Goal: Obtain resource: Obtain resource

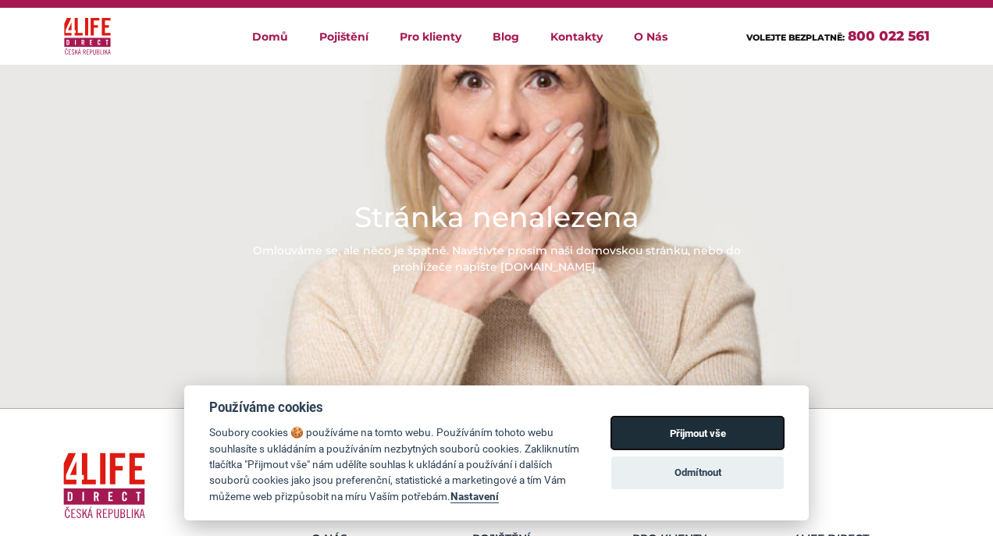
click at [698, 423] on button "Přijmout vše" at bounding box center [697, 433] width 173 height 33
checkbox input "true"
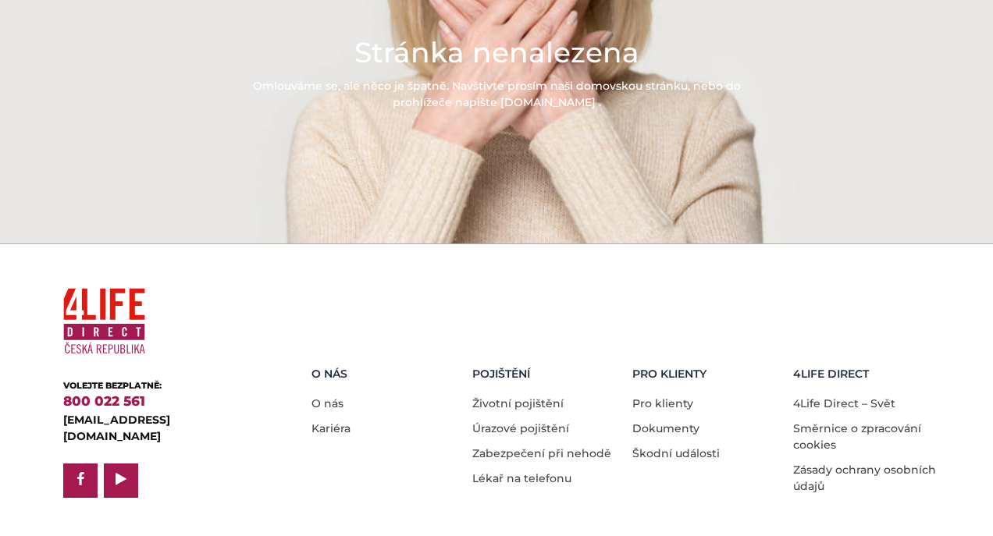
scroll to position [221, 0]
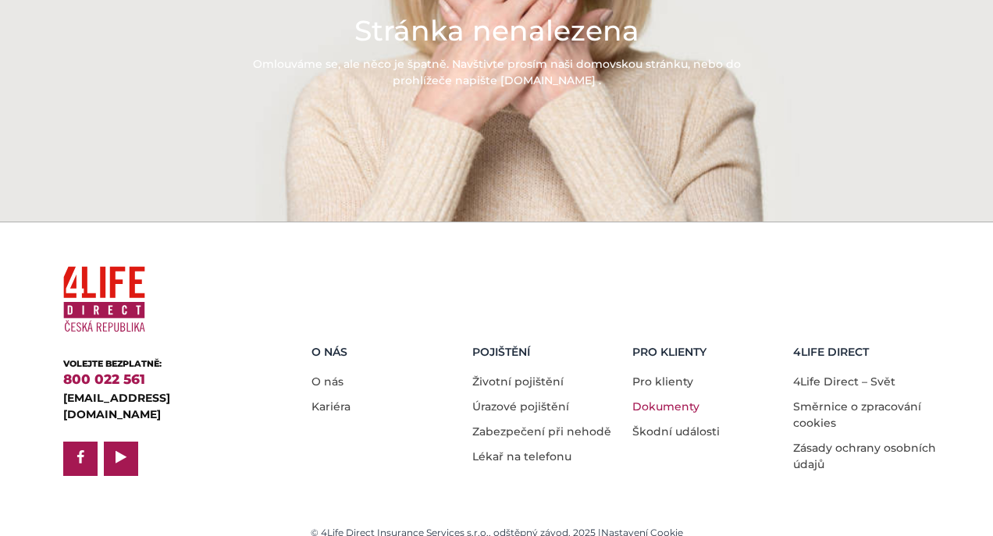
click at [676, 400] on link "Dokumenty" at bounding box center [665, 407] width 67 height 14
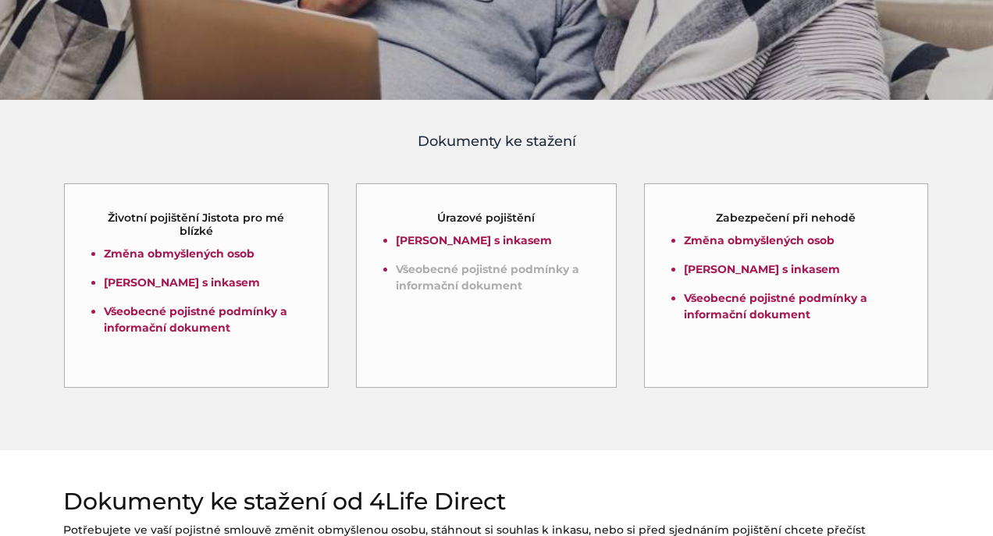
scroll to position [346, 0]
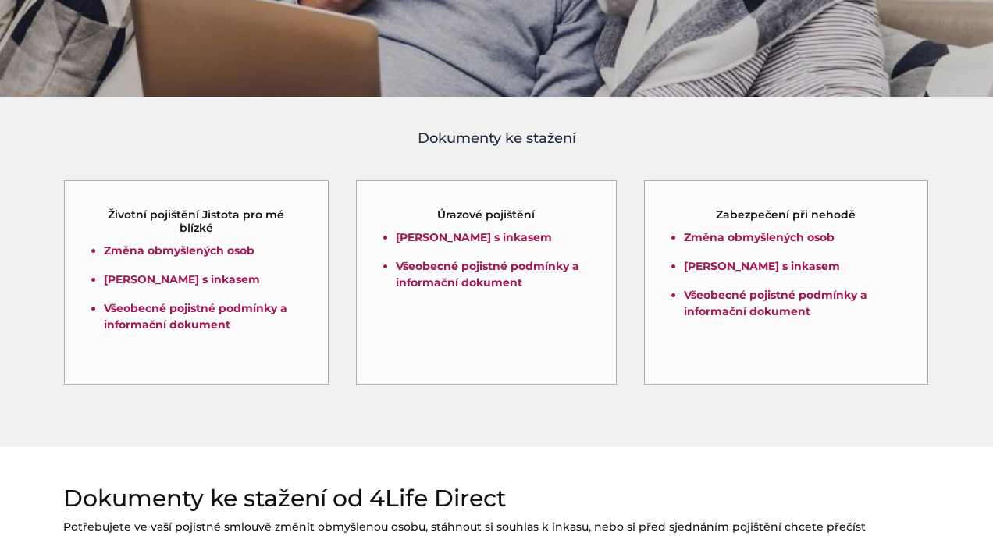
click at [179, 317] on p "Všeobecné pojistné podmínky a informační dokument" at bounding box center [202, 317] width 197 height 33
click at [194, 329] on link "Všeobecné pojistné podmínky a informační dokument" at bounding box center [195, 316] width 183 height 30
